Goal: Subscribe to service/newsletter

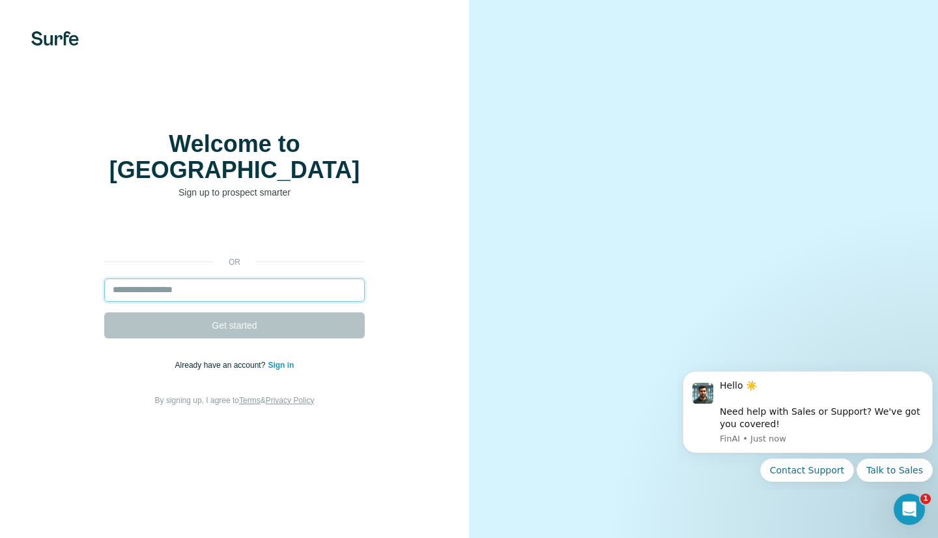
click at [257, 283] on input "email" at bounding box center [234, 289] width 261 height 23
click at [240, 280] on input "email" at bounding box center [234, 289] width 261 height 23
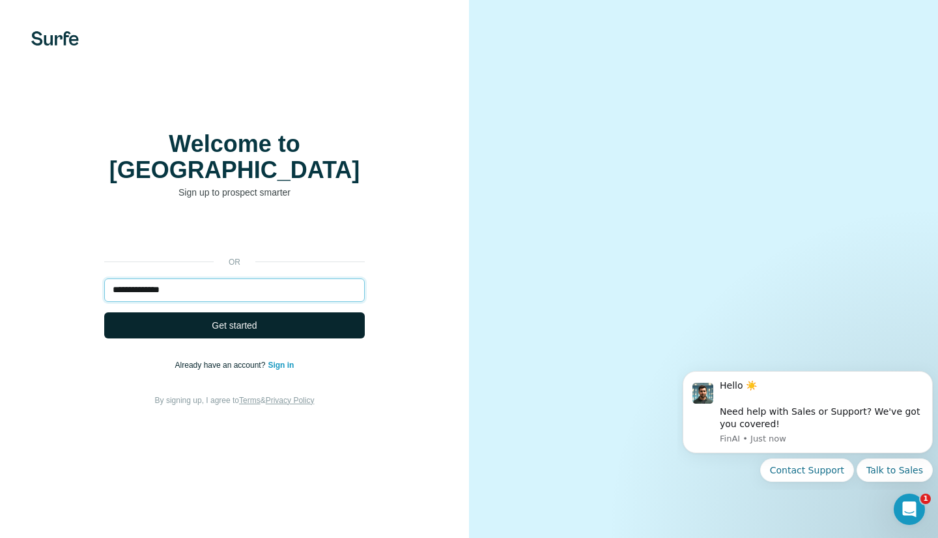
type input "**********"
click at [265, 313] on button "Get started" at bounding box center [234, 325] width 261 height 26
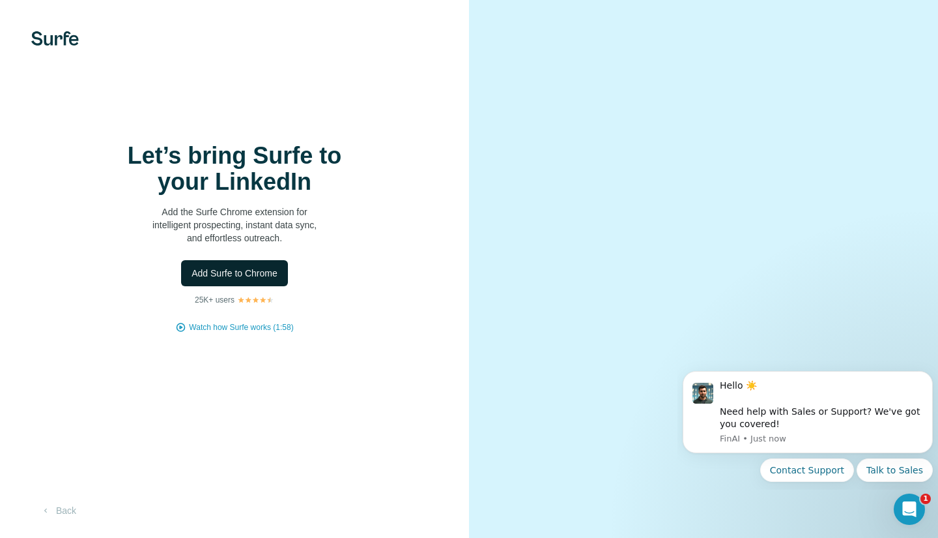
click at [217, 275] on span "Add Surfe to Chrome" at bounding box center [235, 272] width 86 height 13
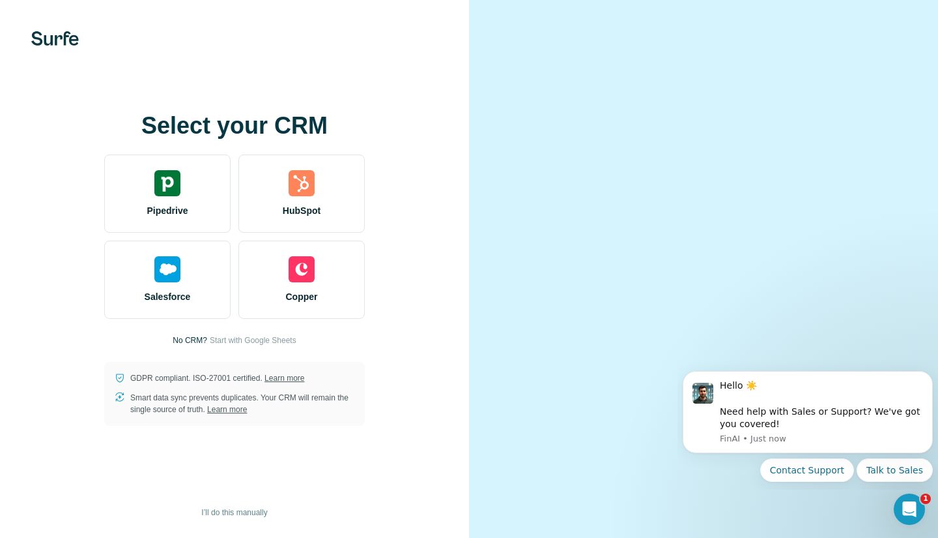
click at [787, 20] on div at bounding box center [703, 269] width 469 height 538
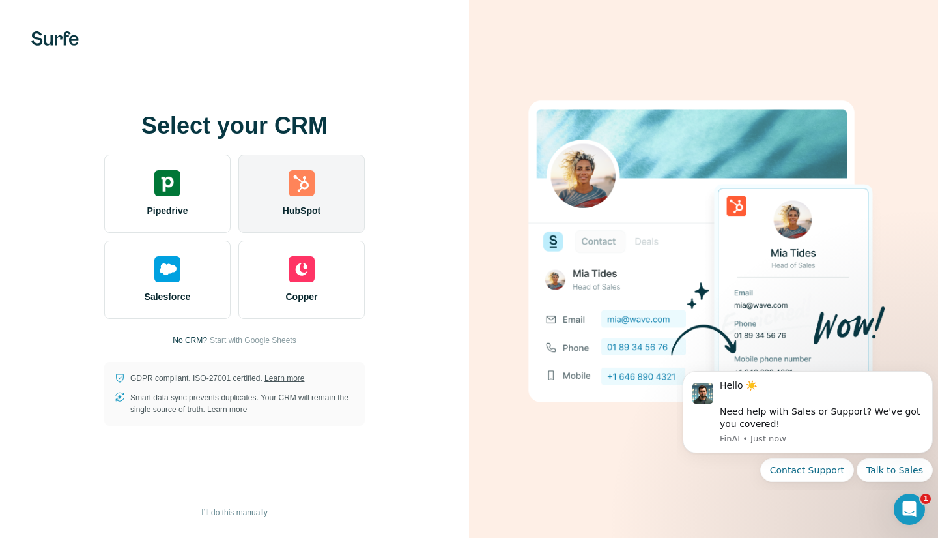
click at [279, 188] on div "HubSpot" at bounding box center [301, 193] width 126 height 78
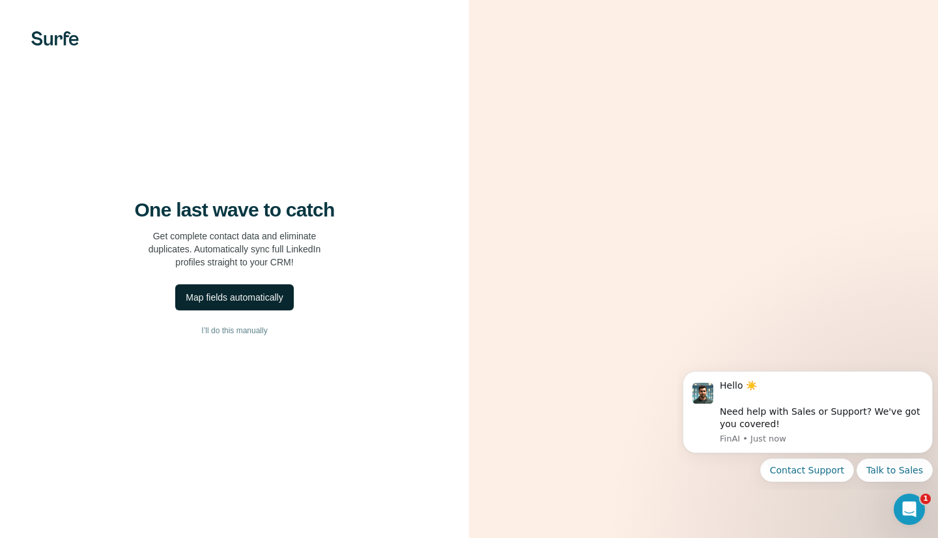
click at [231, 296] on div "Map fields automatically" at bounding box center [234, 297] width 97 height 13
